Goal: Communication & Community: Answer question/provide support

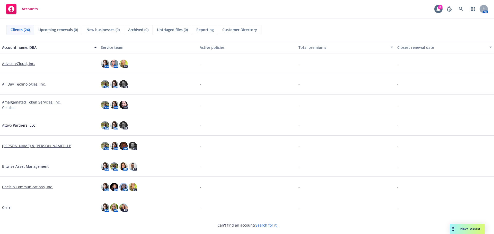
click at [454, 228] on div "Drag to move" at bounding box center [453, 229] width 6 height 10
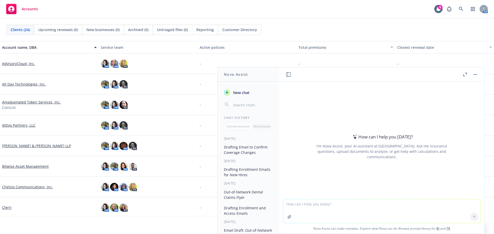
click at [315, 207] on textarea at bounding box center [381, 212] width 197 height 24
type textarea "H"
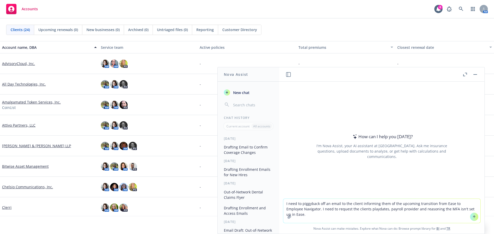
click at [354, 211] on textarea "I need to piggyback off an email to the client informing them of the upcoming t…" at bounding box center [381, 211] width 197 height 24
click at [471, 209] on textarea "I need to piggyback off an email to the client informing them of the upcoming t…" at bounding box center [381, 211] width 197 height 24
type textarea "I need to piggyback off an email to the client informing them of the upcoming t…"
click at [473, 218] on icon at bounding box center [474, 217] width 4 height 4
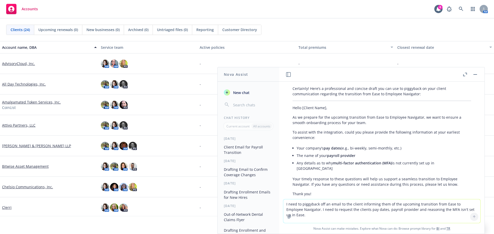
scroll to position [12, 0]
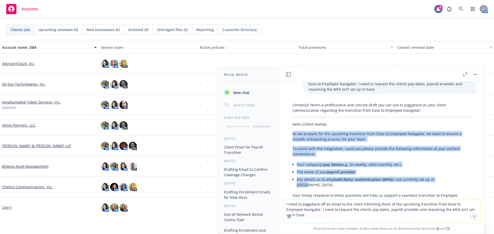
drag, startPoint x: 291, startPoint y: 134, endPoint x: 461, endPoint y: 178, distance: 175.3
click at [461, 178] on div "Certainly! Here’s a professional and concise draft you can use to piggyback on …" at bounding box center [381, 180] width 189 height 160
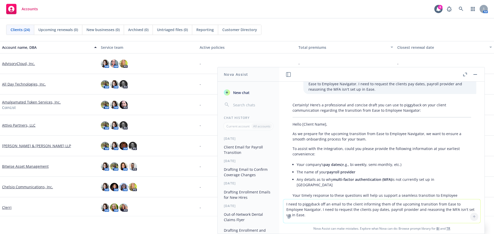
click at [354, 123] on p "Hello [Client Name]," at bounding box center [381, 124] width 178 height 5
click at [302, 203] on textarea "I need to piggyback off an email to the client informing them of the upcoming t…" at bounding box center [381, 212] width 197 height 24
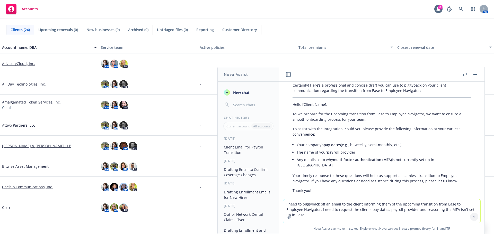
scroll to position [38, 0]
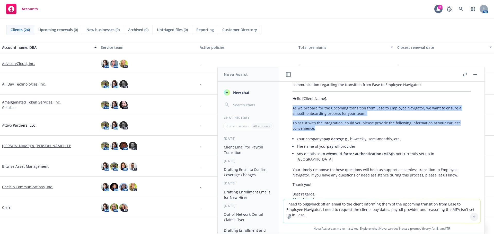
drag, startPoint x: 292, startPoint y: 108, endPoint x: 399, endPoint y: 128, distance: 109.1
click at [399, 128] on div "Certainly! Here’s a professional and concise draft you can use to piggyback on …" at bounding box center [381, 155] width 189 height 160
copy div "As we prepare for the upcoming transition from Ease to Employee Navigator, we w…"
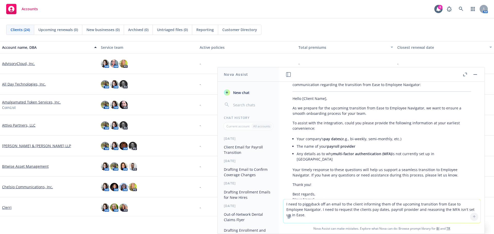
click at [335, 202] on textarea "I need to piggyback off an email to the client informing them of the upcoming t…" at bounding box center [381, 212] width 197 height 24
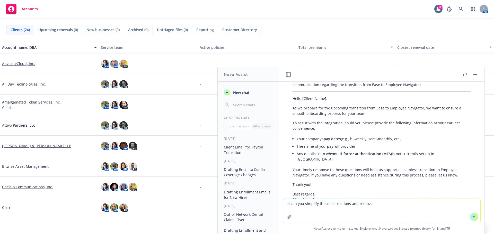
click at [385, 204] on textarea "hi can you simplify these instructions and remove" at bounding box center [381, 211] width 197 height 24
paste textarea "As an AAA (Authorized Approver of Access), Broker, or Employer, you can assign …"
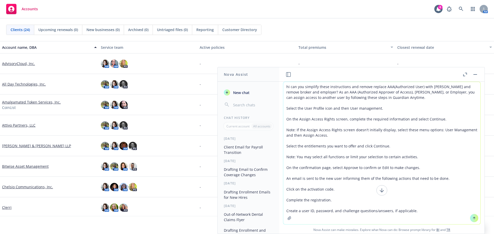
click at [408, 87] on textarea "hi can you simplify these instructions and remove replace AAA(Authorized User) …" at bounding box center [381, 153] width 197 height 142
type textarea "hi can you simplify these instructions and remove replace AAA(Authorized Approv…"
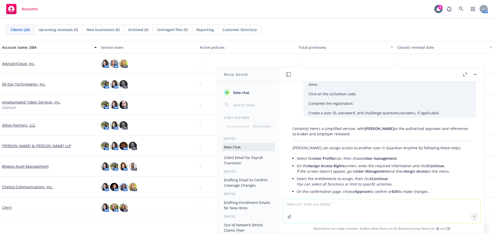
scroll to position [347, 0]
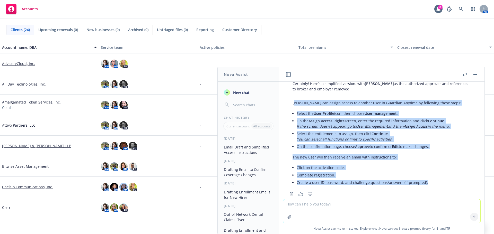
drag, startPoint x: 294, startPoint y: 92, endPoint x: 443, endPoint y: 175, distance: 170.5
click at [443, 175] on div "Certainly! Here’s a simplified version, with [PERSON_NAME] as the authorized ap…" at bounding box center [381, 134] width 189 height 110
copy div "[PERSON_NAME] can assign access to another user in Guardian Anytime by followin…"
click at [299, 192] on icon "button" at bounding box center [300, 194] width 5 height 4
click at [477, 74] on button "button" at bounding box center [475, 74] width 6 height 6
